Goal: Check status: Check status

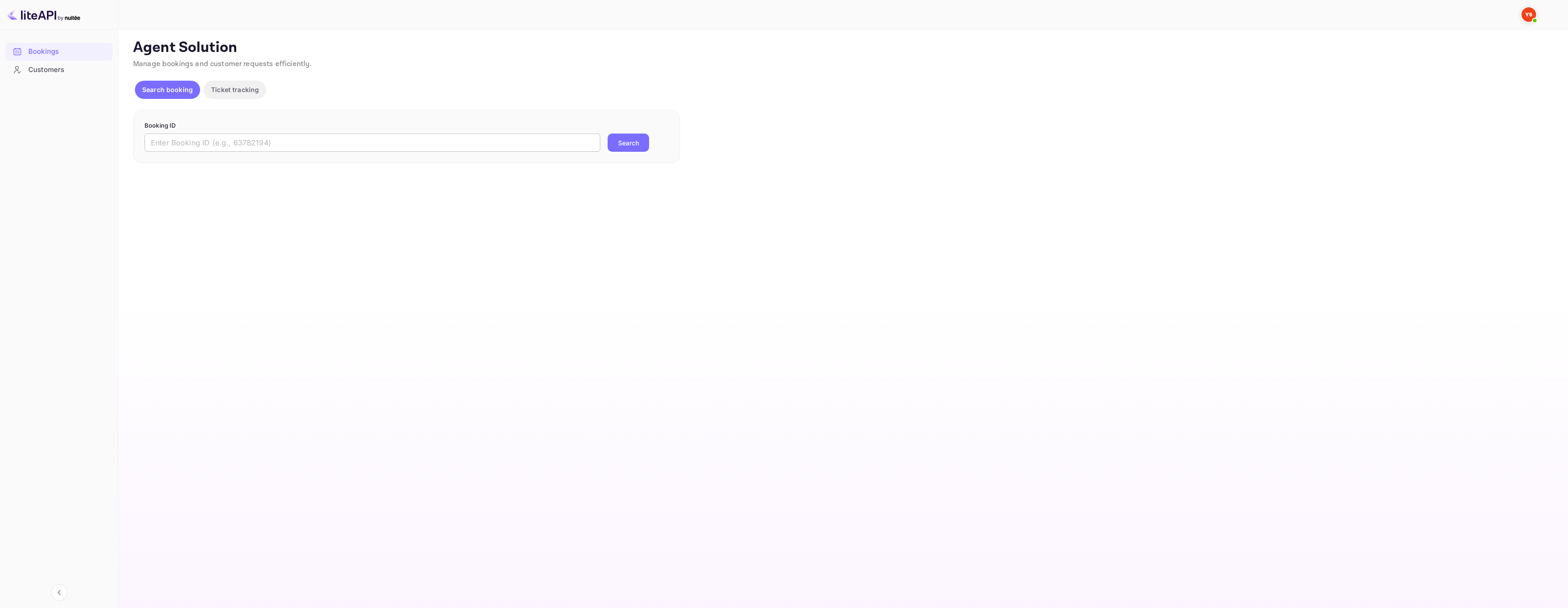
drag, startPoint x: 395, startPoint y: 129, endPoint x: 388, endPoint y: 135, distance: 9.2
click at [393, 130] on p "Booking ID" at bounding box center [406, 126] width 524 height 9
click at [385, 138] on input "text" at bounding box center [372, 143] width 456 height 19
paste input "9581878"
type input "9581878"
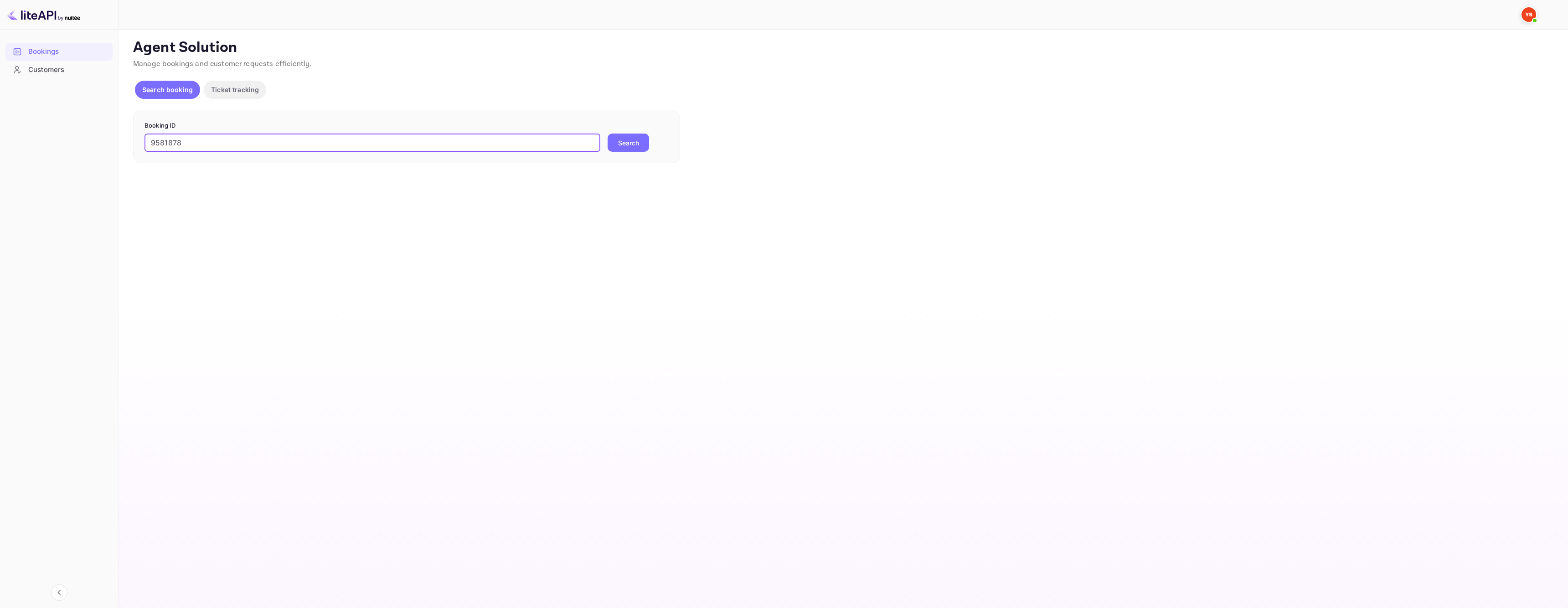
click at [646, 142] on button "Search" at bounding box center [629, 143] width 42 height 19
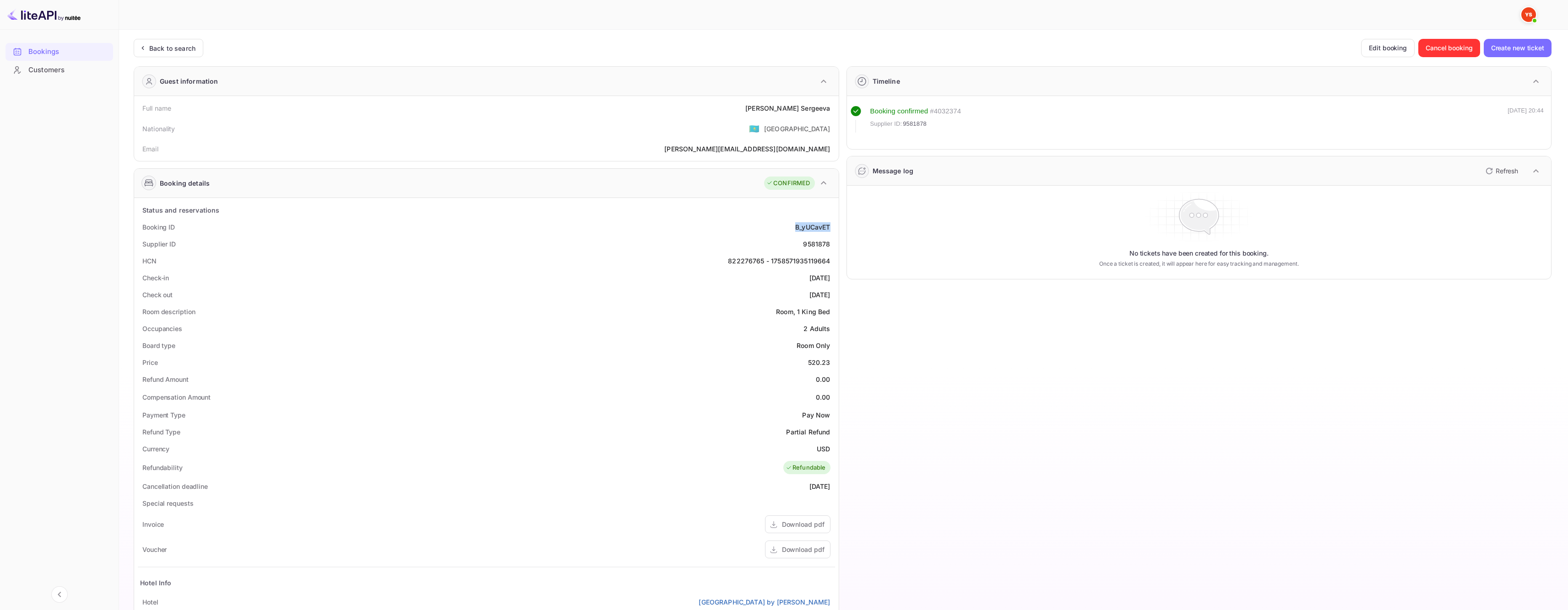
drag, startPoint x: 793, startPoint y: 230, endPoint x: 828, endPoint y: 226, distance: 35.2
click at [828, 226] on div "Booking ID B_yUCavET" at bounding box center [486, 227] width 697 height 17
copy div "B_yUCavET"
drag, startPoint x: 773, startPoint y: 106, endPoint x: 827, endPoint y: 107, distance: 54.0
click at [829, 106] on div "Full name [PERSON_NAME]" at bounding box center [486, 108] width 697 height 17
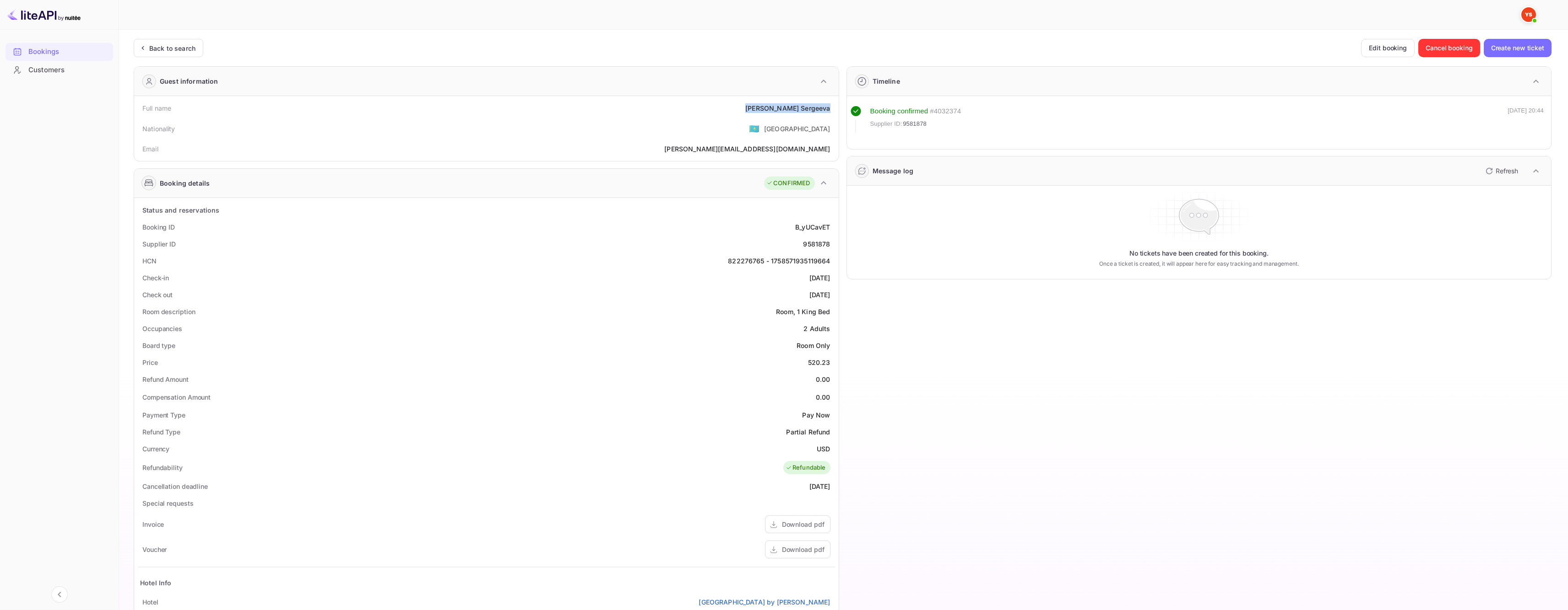
copy div "[PERSON_NAME]"
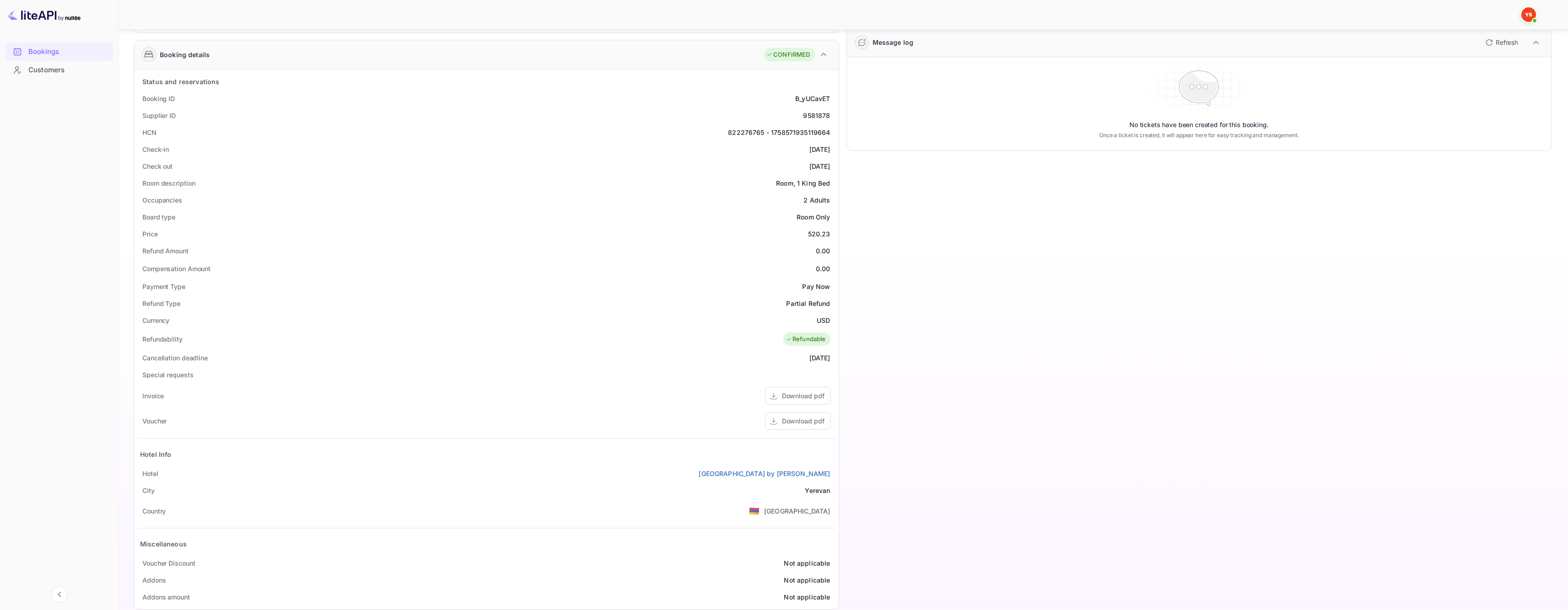
scroll to position [146, 0]
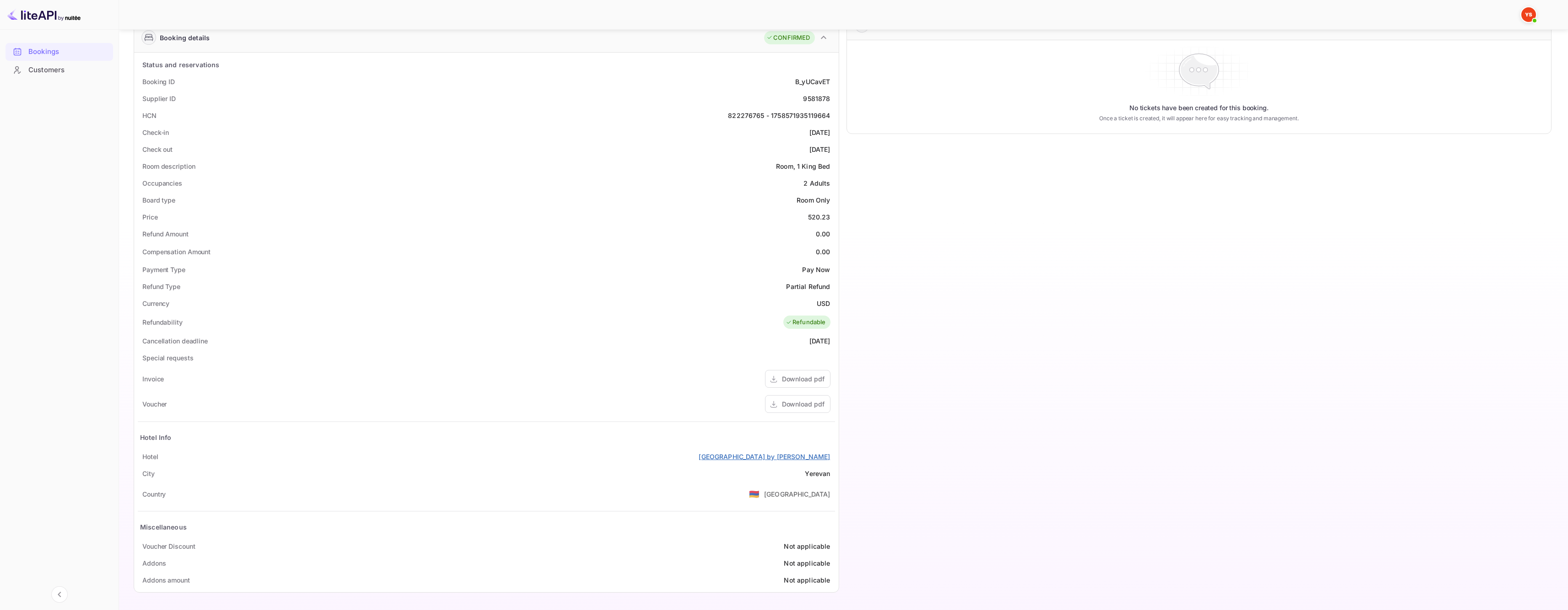
drag, startPoint x: 682, startPoint y: 457, endPoint x: 828, endPoint y: 458, distance: 146.0
click at [828, 458] on div "[GEOGRAPHIC_DATA] by [PERSON_NAME]" at bounding box center [486, 456] width 697 height 17
copy link "[GEOGRAPHIC_DATA] by [PERSON_NAME]"
